Goal: Navigation & Orientation: Understand site structure

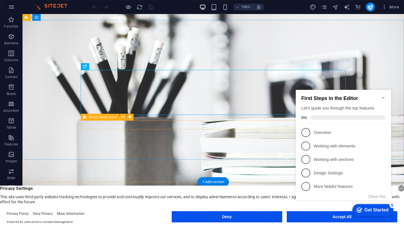
scroll to position [5, 0]
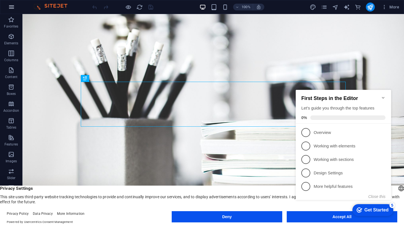
click at [13, 6] on icon "button" at bounding box center [11, 7] width 7 height 7
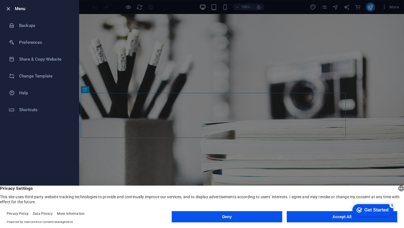
click at [10, 10] on icon "button" at bounding box center [8, 9] width 6 height 6
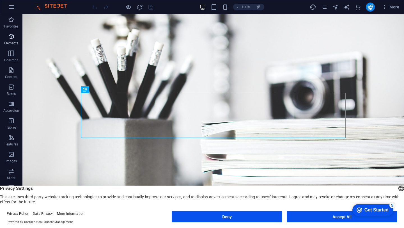
click at [14, 36] on icon "button" at bounding box center [11, 36] width 7 height 7
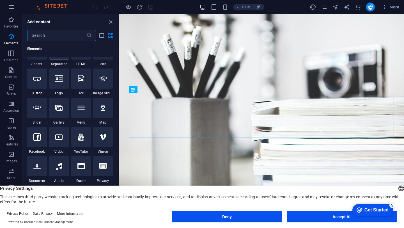
scroll to position [109, 0]
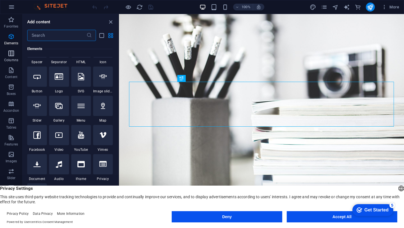
click at [13, 57] on span "Columns" at bounding box center [11, 56] width 22 height 13
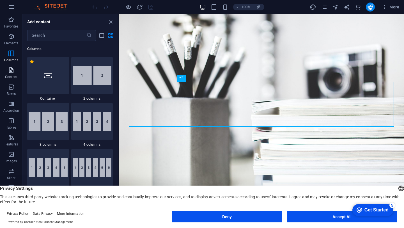
click at [11, 69] on icon "button" at bounding box center [11, 70] width 7 height 7
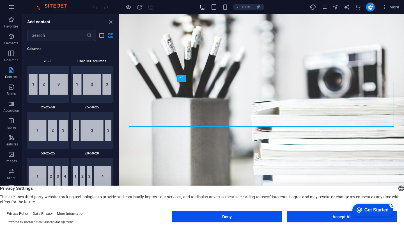
scroll to position [982, 0]
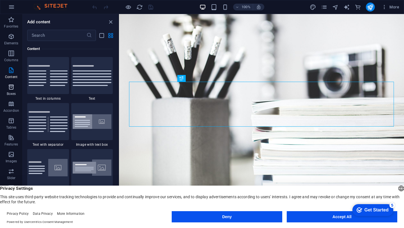
click at [12, 91] on span "Boxes" at bounding box center [11, 90] width 22 height 13
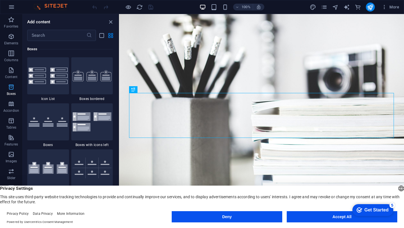
scroll to position [1549, 0]
click at [13, 112] on p "Accordion" at bounding box center [11, 110] width 16 height 4
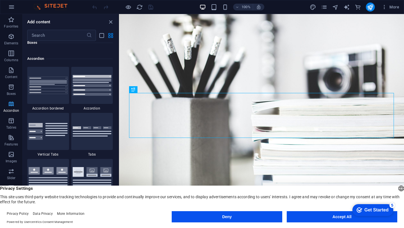
scroll to position [1793, 0]
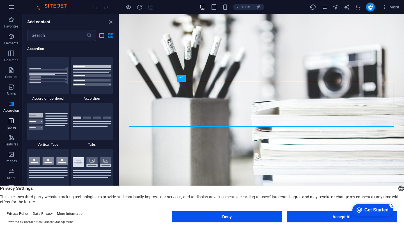
click at [11, 125] on p "Tables" at bounding box center [11, 127] width 10 height 4
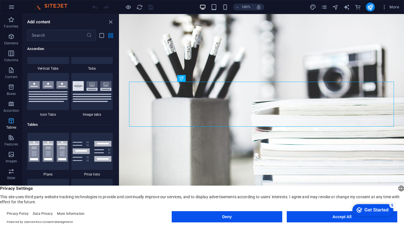
scroll to position [1945, 0]
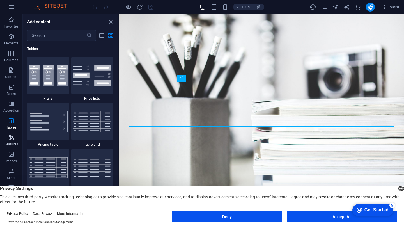
click at [14, 144] on p "Features" at bounding box center [10, 144] width 13 height 4
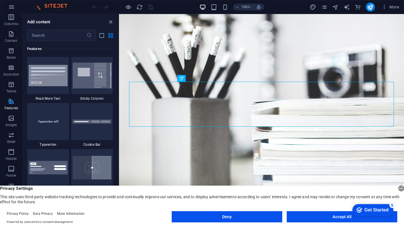
scroll to position [36, 0]
click at [14, 119] on icon "button" at bounding box center [11, 118] width 7 height 7
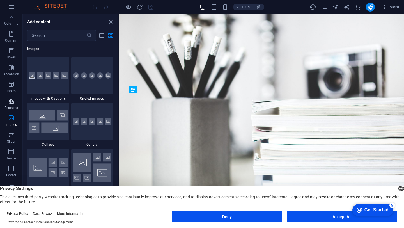
click at [10, 106] on p "Features" at bounding box center [10, 108] width 13 height 4
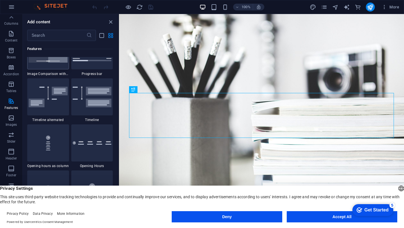
scroll to position [2364, 0]
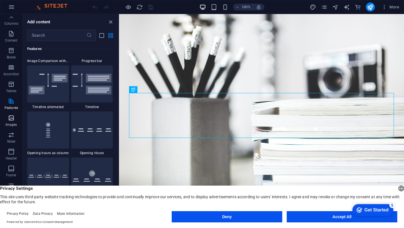
click at [10, 122] on span "Images" at bounding box center [11, 121] width 22 height 13
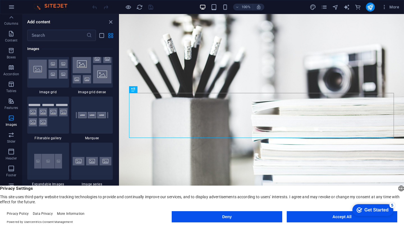
scroll to position [2949, 0]
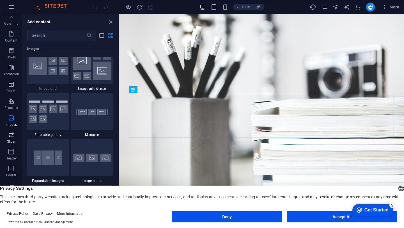
click at [11, 140] on p "Slider" at bounding box center [11, 141] width 9 height 4
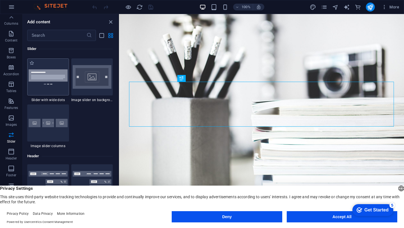
scroll to position [3275, 0]
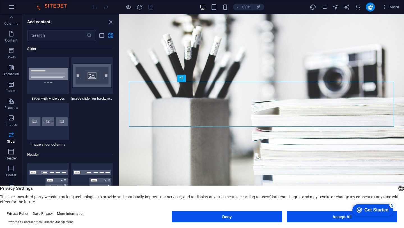
click at [11, 156] on p "Header" at bounding box center [11, 158] width 11 height 4
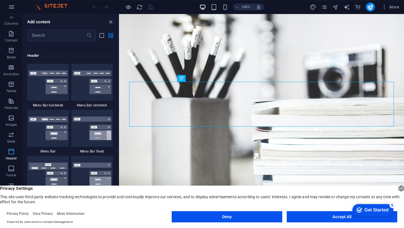
scroll to position [3381, 0]
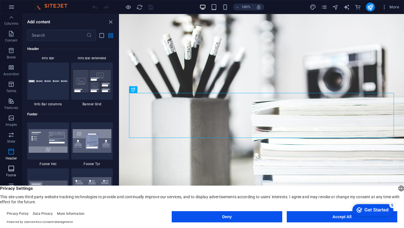
click at [10, 171] on icon "button" at bounding box center [11, 168] width 7 height 7
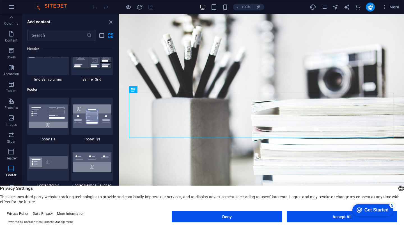
scroll to position [3717, 0]
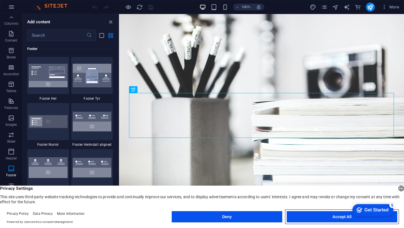
click at [344, 217] on button "Accept All" at bounding box center [342, 216] width 111 height 11
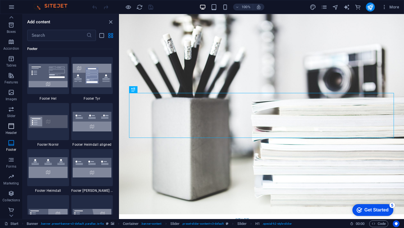
scroll to position [65, 0]
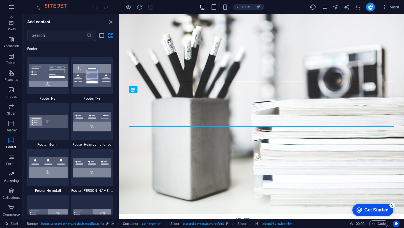
click at [8, 181] on p "Marketing" at bounding box center [10, 181] width 15 height 4
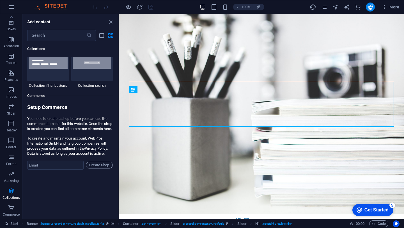
scroll to position [5364, 0]
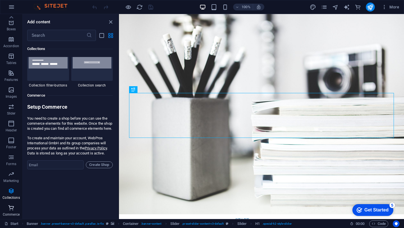
click at [10, 204] on icon "button" at bounding box center [11, 207] width 7 height 7
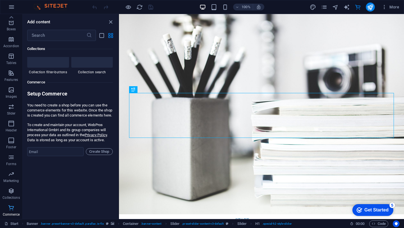
scroll to position [5410, 0]
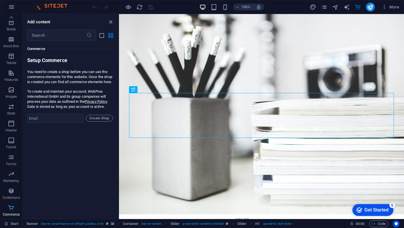
click at [13, 211] on icon "button" at bounding box center [11, 207] width 7 height 7
click at [9, 187] on button "Collections" at bounding box center [11, 193] width 22 height 17
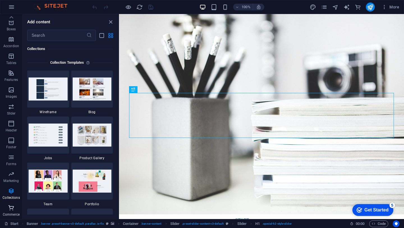
click at [13, 211] on icon "button" at bounding box center [11, 207] width 7 height 7
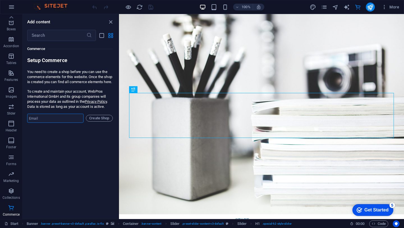
click at [78, 123] on input "email" at bounding box center [55, 118] width 56 height 9
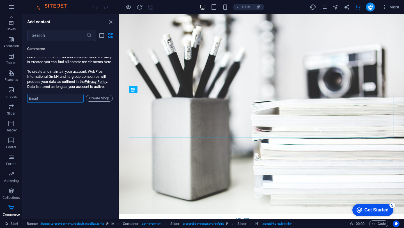
scroll to position [5430, 0]
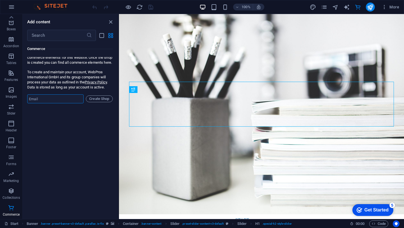
click at [66, 103] on input "email" at bounding box center [55, 98] width 56 height 9
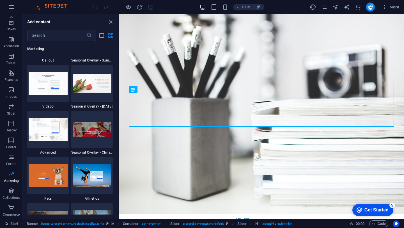
scroll to position [4696, 0]
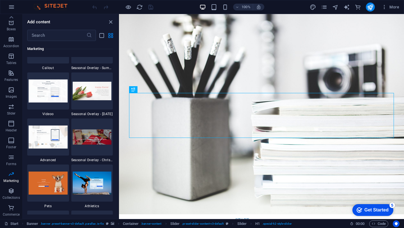
click at [39, 8] on img at bounding box center [53, 7] width 42 height 7
click at [8, 8] on icon "button" at bounding box center [11, 7] width 7 height 7
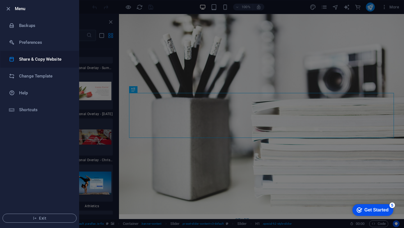
click at [37, 55] on li "Share & Copy Website" at bounding box center [39, 59] width 79 height 17
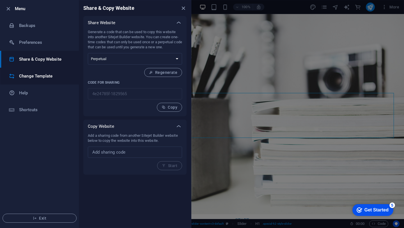
click at [35, 77] on h6 "Change Template" at bounding box center [45, 76] width 52 height 7
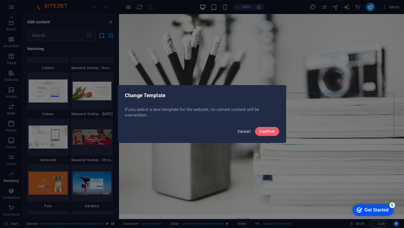
click at [247, 130] on span "Cancel" at bounding box center [244, 131] width 13 height 4
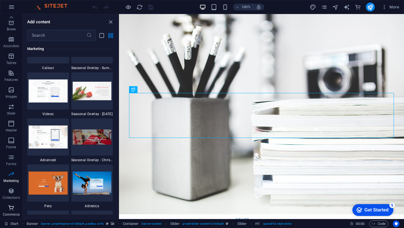
click at [10, 213] on p "Commerce" at bounding box center [11, 214] width 17 height 4
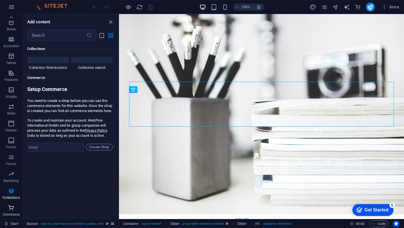
scroll to position [5410, 0]
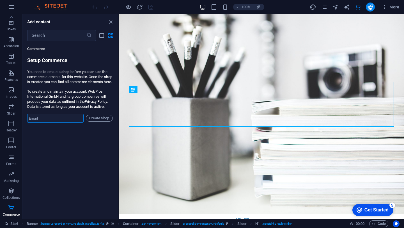
click at [67, 123] on input "email" at bounding box center [55, 118] width 56 height 9
